Goal: Check status: Check status

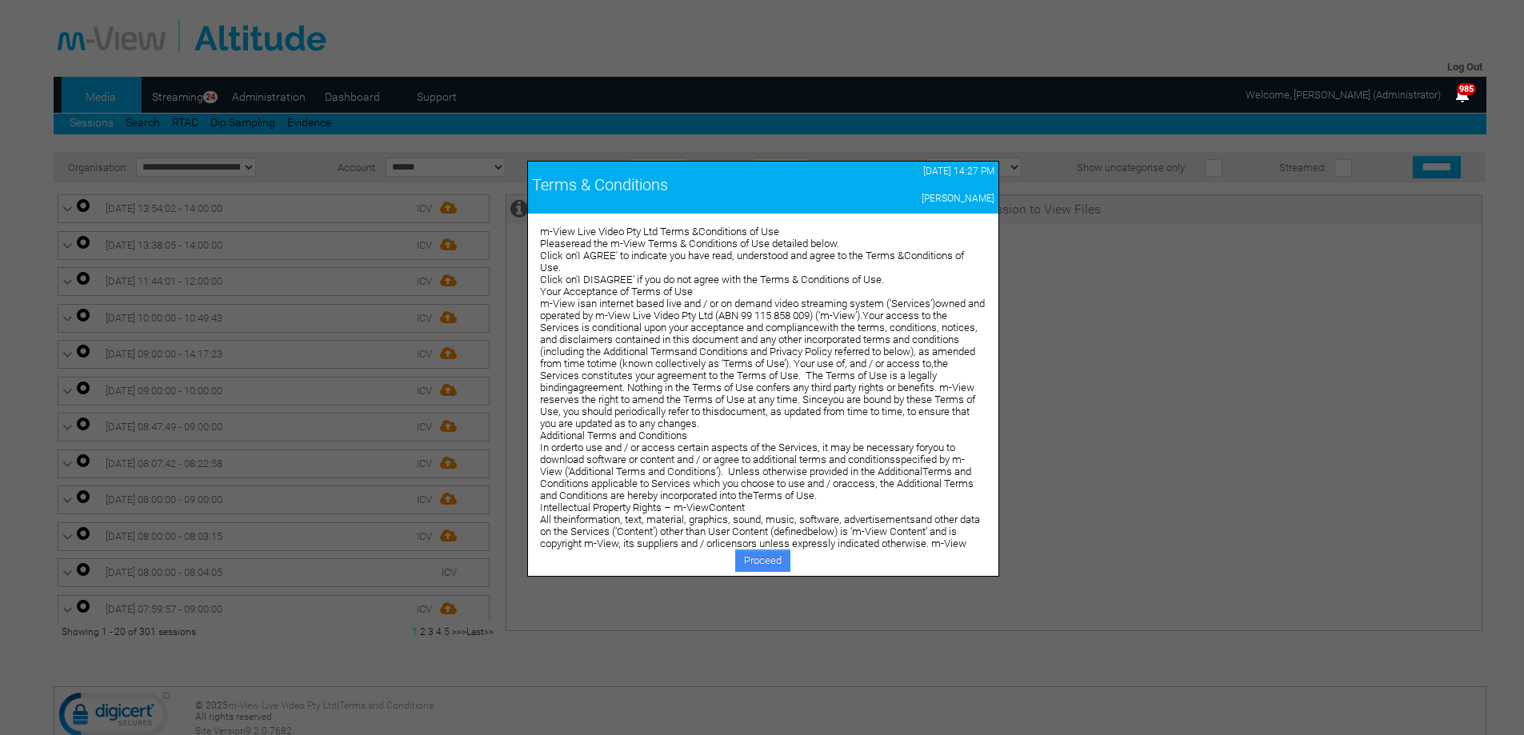
click at [765, 551] on link "Proceed" at bounding box center [762, 561] width 55 height 22
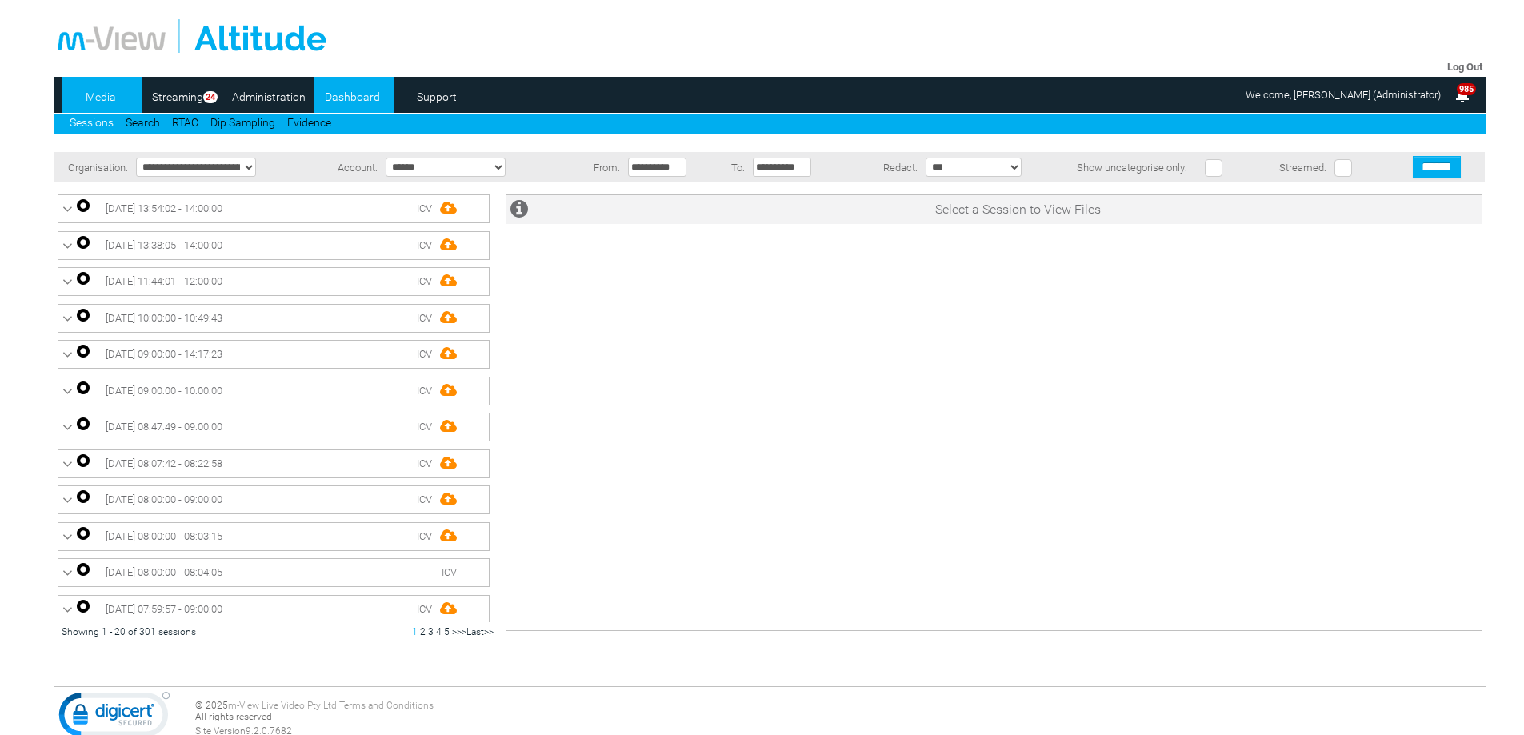
click at [358, 86] on link "Dashboard" at bounding box center [353, 97] width 78 height 24
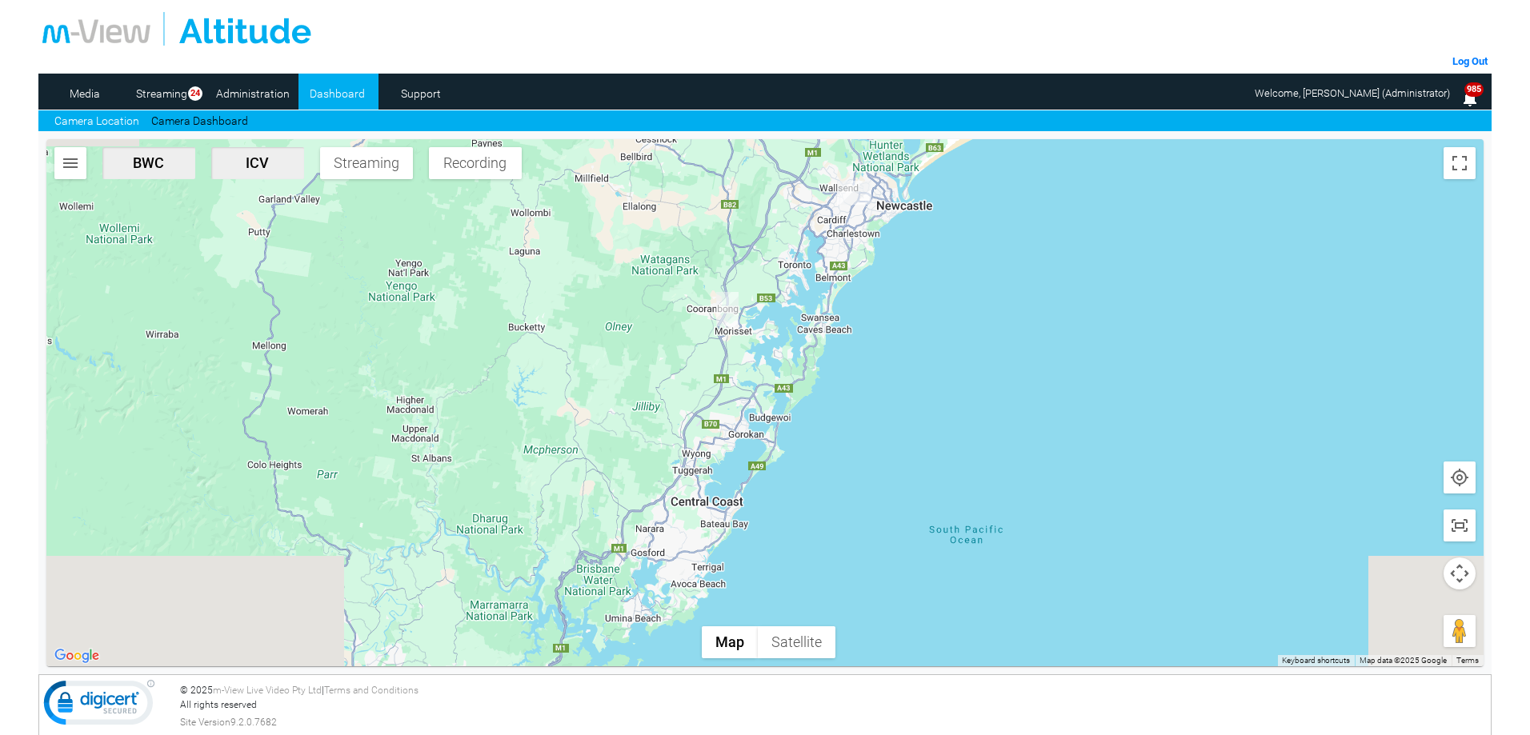
drag, startPoint x: 389, startPoint y: 528, endPoint x: 590, endPoint y: 315, distance: 292.7
click at [584, 318] on div at bounding box center [764, 402] width 1437 height 527
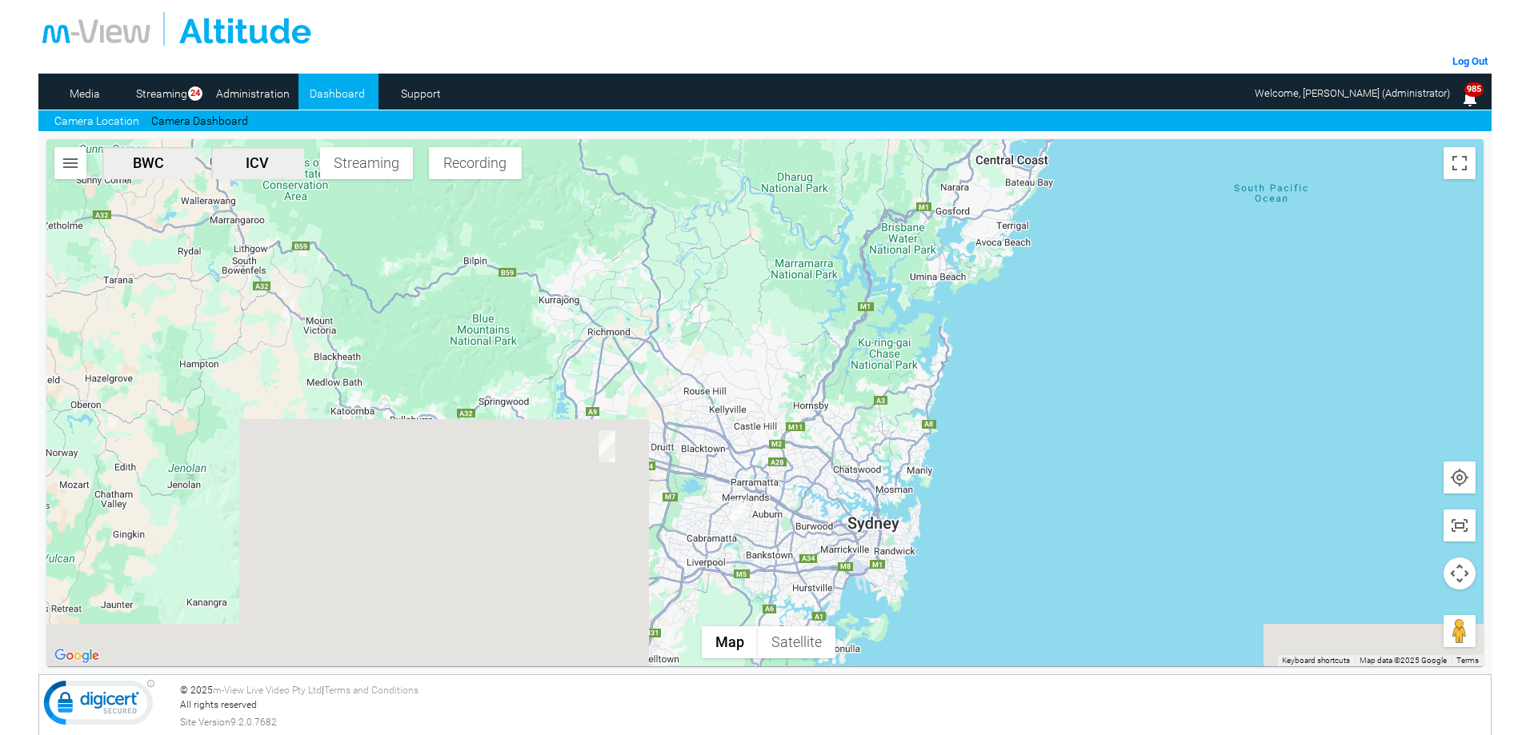
drag, startPoint x: 593, startPoint y: 497, endPoint x: 867, endPoint y: 181, distance: 418.1
click at [867, 181] on div at bounding box center [764, 402] width 1437 height 527
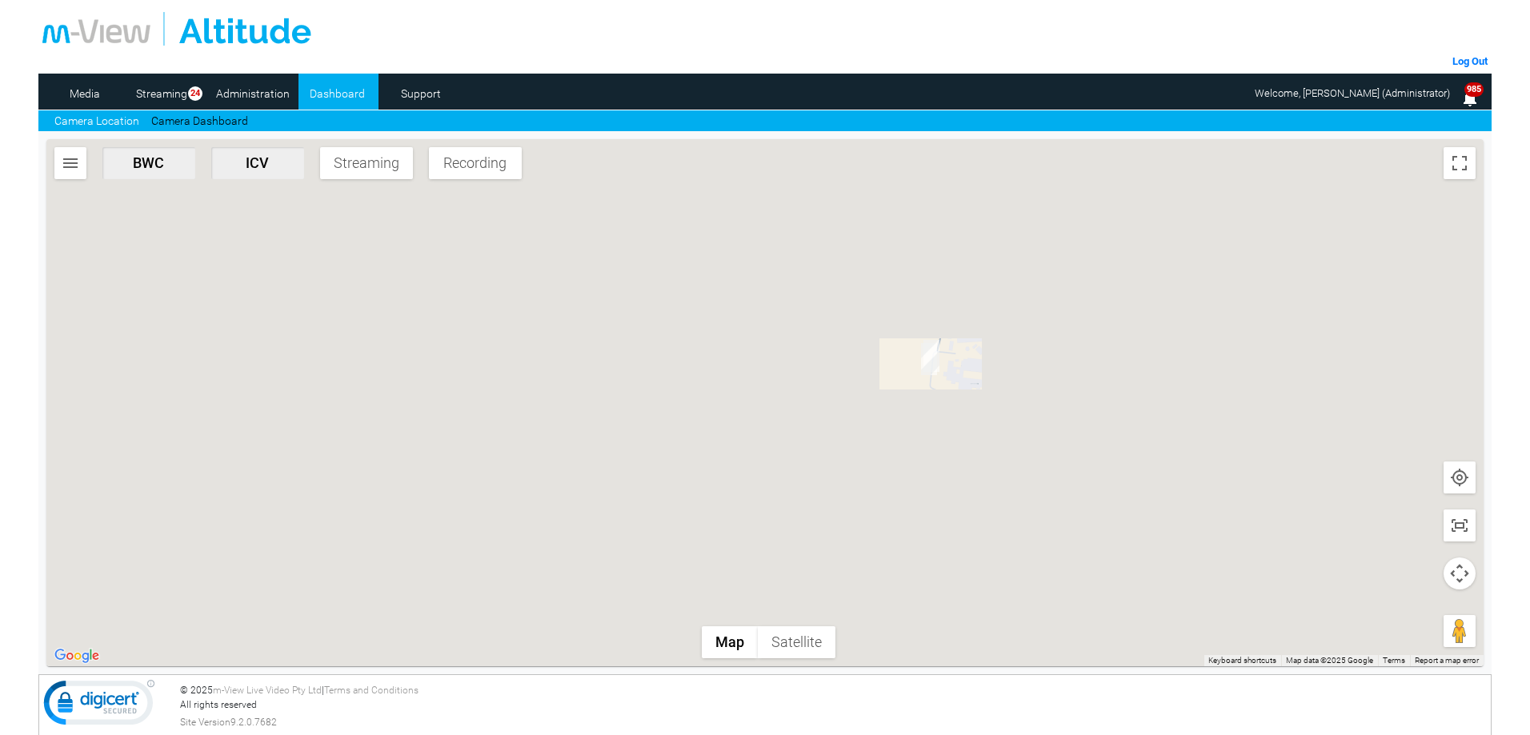
click at [590, 330] on div at bounding box center [764, 402] width 1437 height 527
click at [710, 320] on div at bounding box center [764, 402] width 1437 height 527
drag, startPoint x: 934, startPoint y: 403, endPoint x: 966, endPoint y: 470, distance: 73.7
click at [933, 403] on div at bounding box center [764, 402] width 1437 height 527
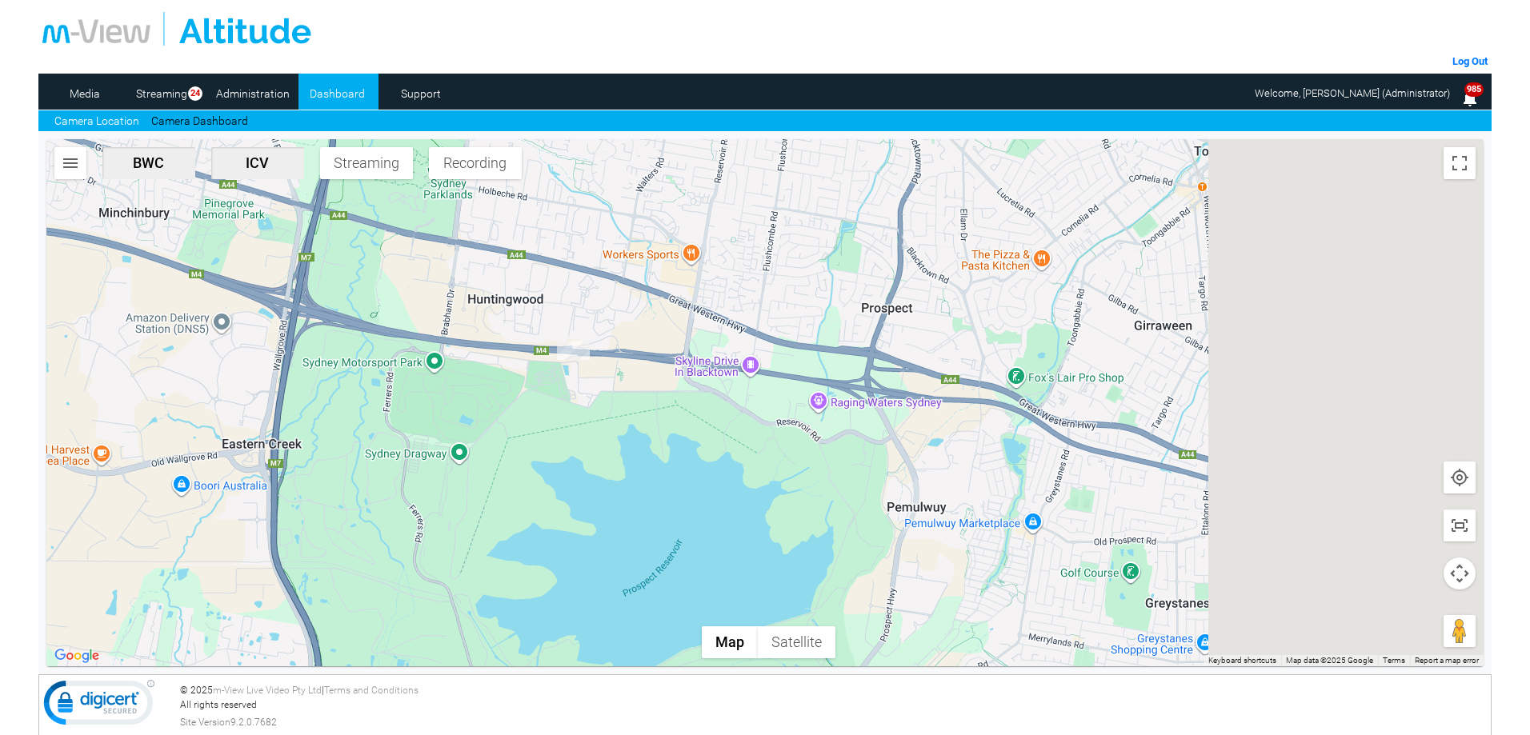
drag, startPoint x: 968, startPoint y: 525, endPoint x: 666, endPoint y: 433, distance: 315.4
click at [666, 433] on div at bounding box center [764, 402] width 1437 height 527
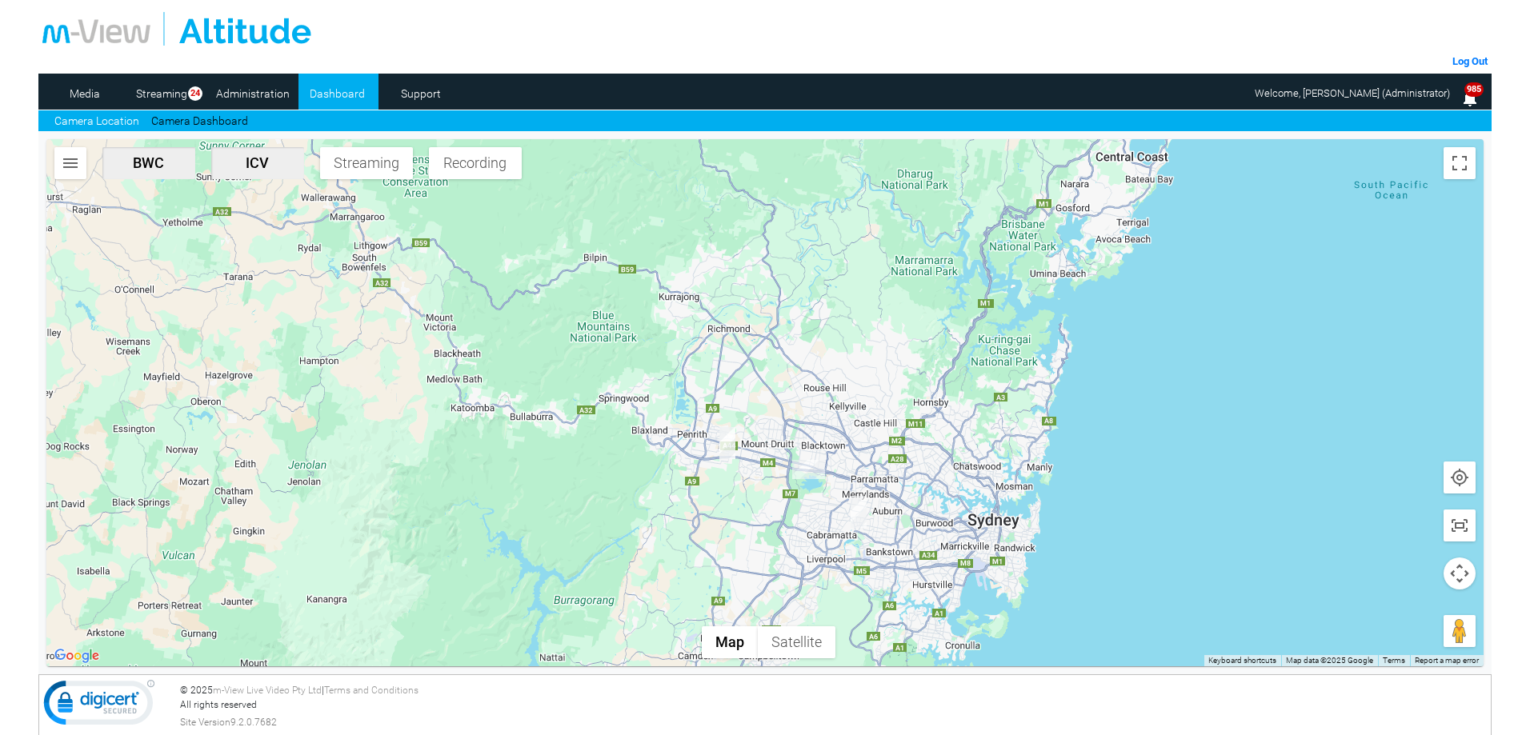
drag, startPoint x: 969, startPoint y: 514, endPoint x: 959, endPoint y: 428, distance: 86.3
click at [959, 428] on div at bounding box center [764, 402] width 1437 height 527
